Goal: Information Seeking & Learning: Learn about a topic

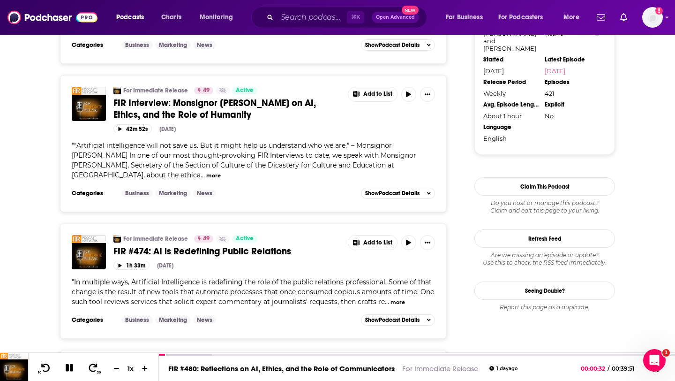
scroll to position [1024, 0]
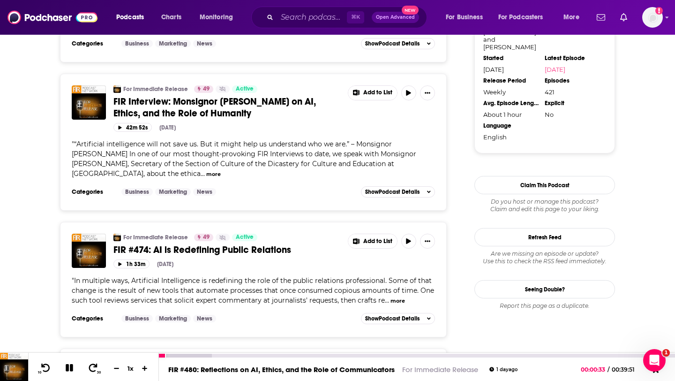
click at [73, 364] on icon at bounding box center [69, 367] width 11 height 8
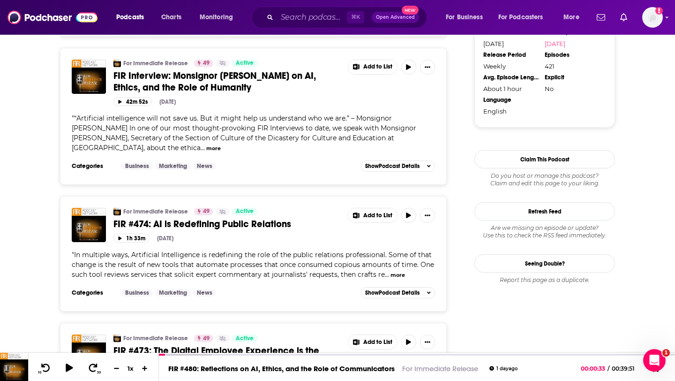
scroll to position [1068, 0]
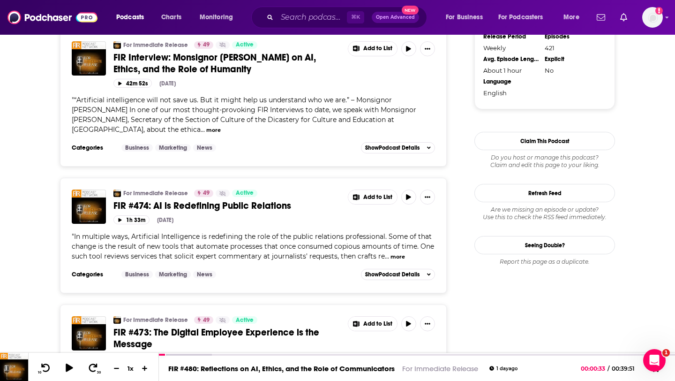
click at [392, 253] on button "more" at bounding box center [398, 257] width 15 height 8
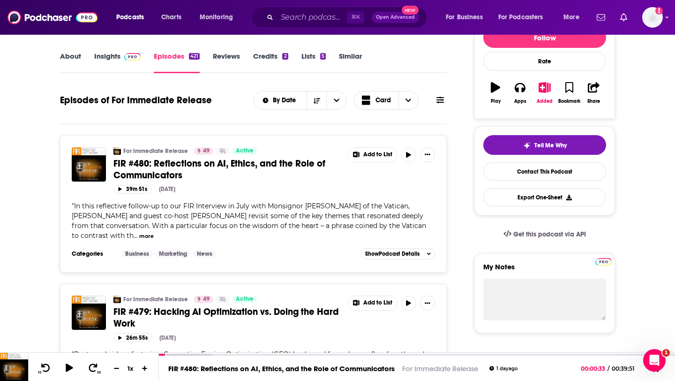
scroll to position [155, 0]
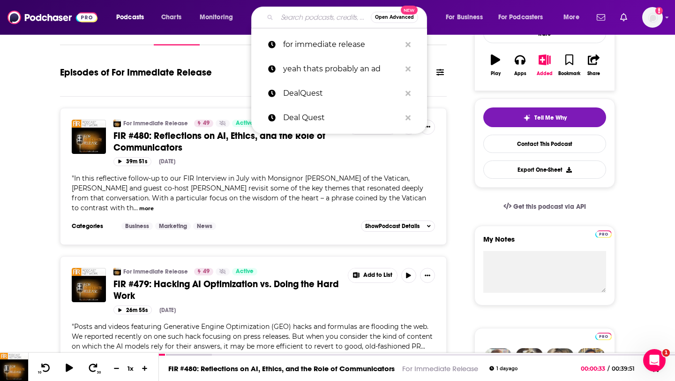
click at [288, 23] on input "Search podcasts, credits, & more..." at bounding box center [324, 17] width 94 height 15
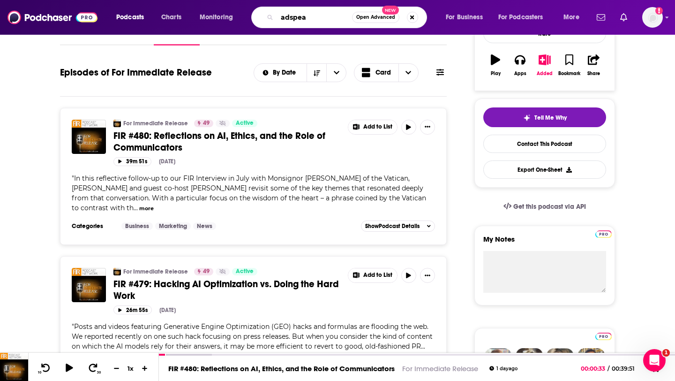
type input "adspeak"
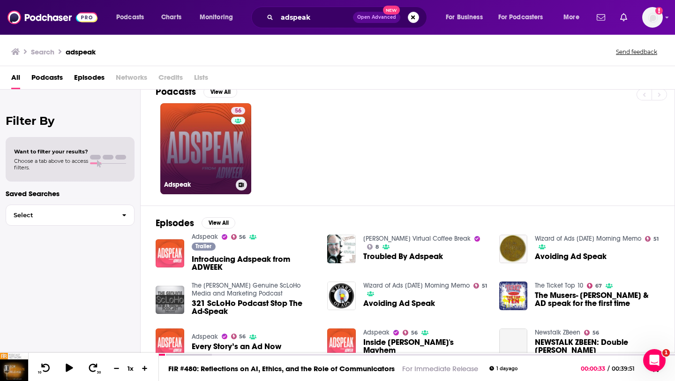
scroll to position [16, 0]
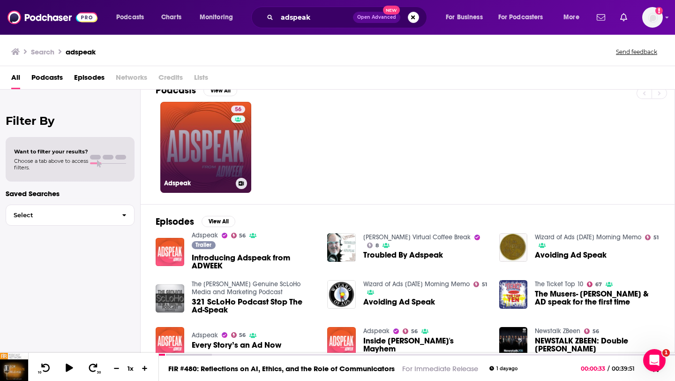
click at [202, 151] on link "56 Adspeak" at bounding box center [205, 147] width 91 height 91
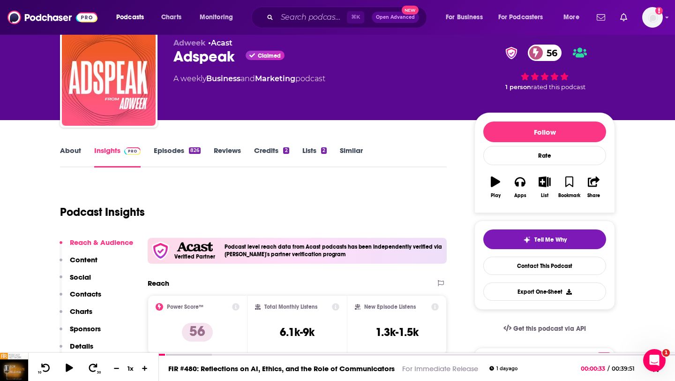
scroll to position [34, 0]
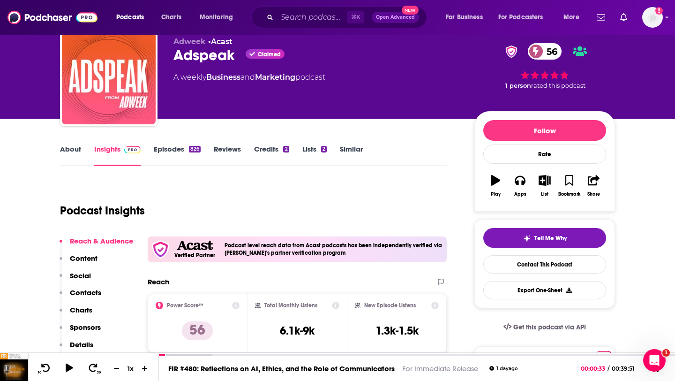
click at [168, 153] on link "Episodes 826" at bounding box center [177, 155] width 47 height 22
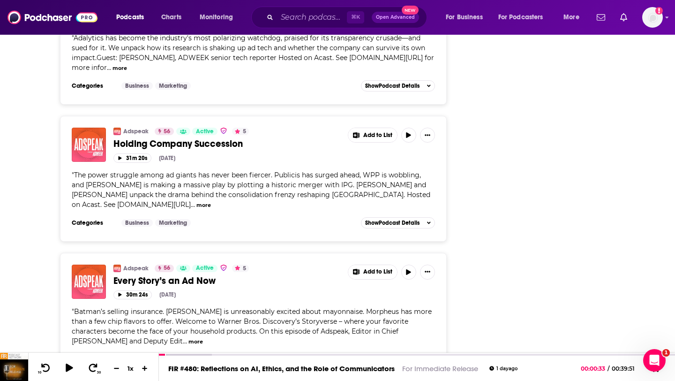
scroll to position [2362, 0]
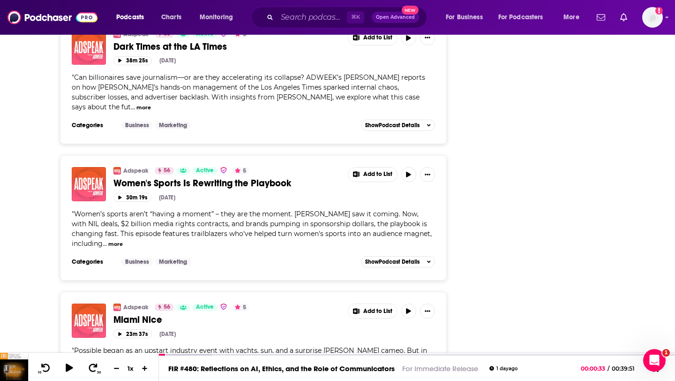
click at [117, 240] on button "more" at bounding box center [115, 244] width 15 height 8
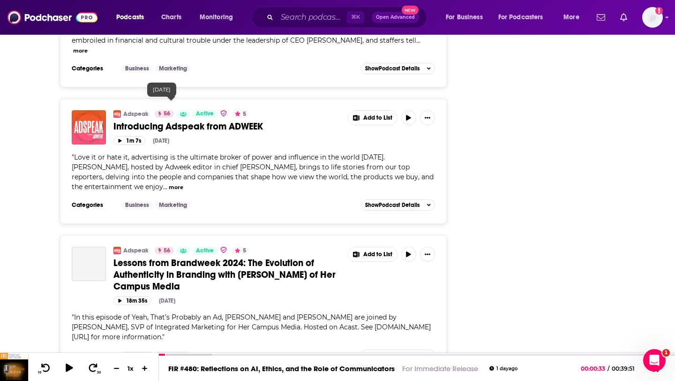
scroll to position [3274, 0]
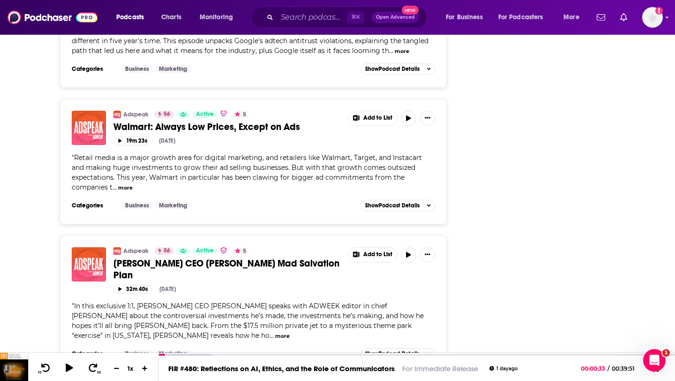
scroll to position [2846, 0]
